Goal: Information Seeking & Learning: Learn about a topic

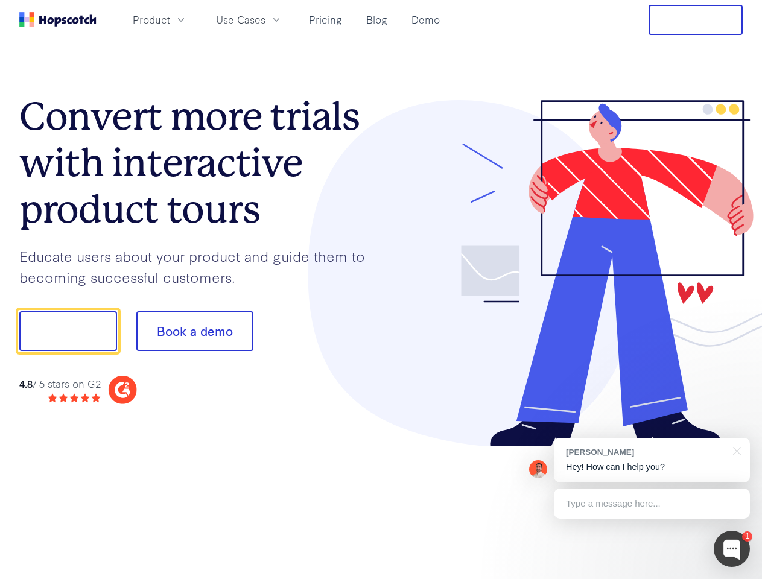
click at [381, 290] on div at bounding box center [562, 273] width 362 height 347
click at [170, 19] on span "Product" at bounding box center [151, 19] width 37 height 15
click at [265, 19] on span "Use Cases" at bounding box center [240, 19] width 49 height 15
click at [696, 20] on button "Free Trial" at bounding box center [695, 20] width 94 height 30
click at [68, 331] on button "Show me!" at bounding box center [68, 331] width 98 height 40
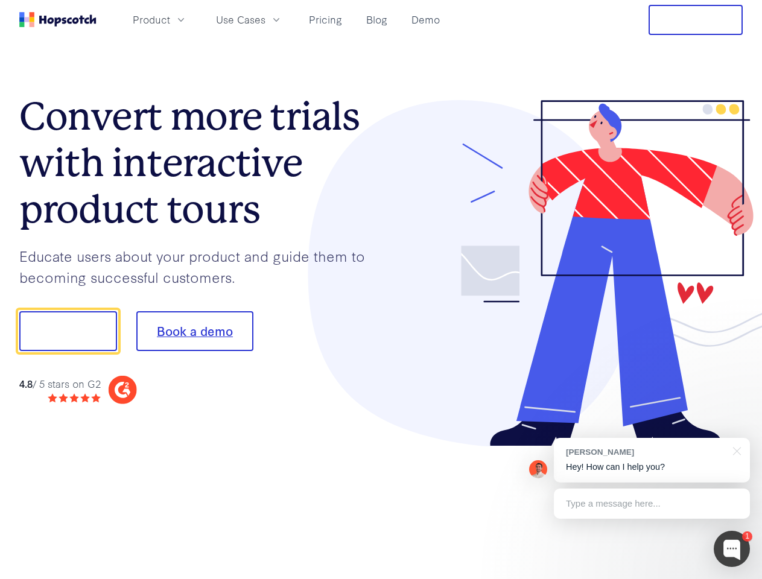
click at [194, 331] on button "Book a demo" at bounding box center [194, 331] width 117 height 40
click at [732, 549] on div at bounding box center [732, 549] width 36 height 36
click at [651, 460] on div "[PERSON_NAME] Hey! How can I help you?" at bounding box center [652, 460] width 196 height 45
click at [735, 450] on div at bounding box center [735, 450] width 30 height 25
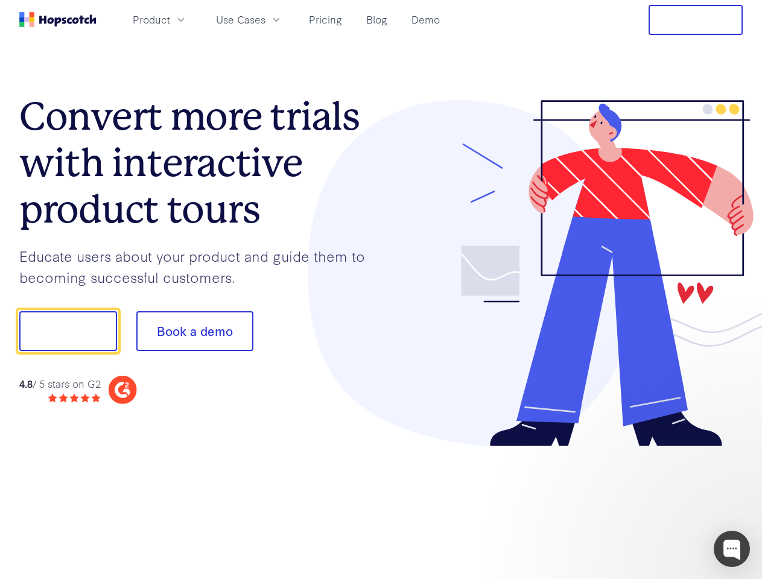
click at [651, 504] on div at bounding box center [637, 410] width 226 height 241
